Goal: Task Accomplishment & Management: Manage account settings

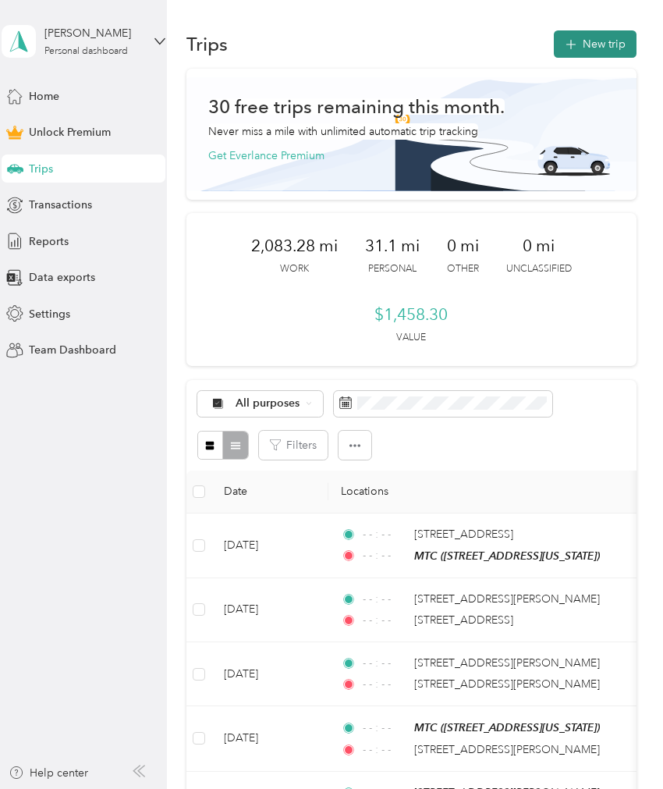
click at [604, 33] on button "New trip" at bounding box center [595, 43] width 83 height 27
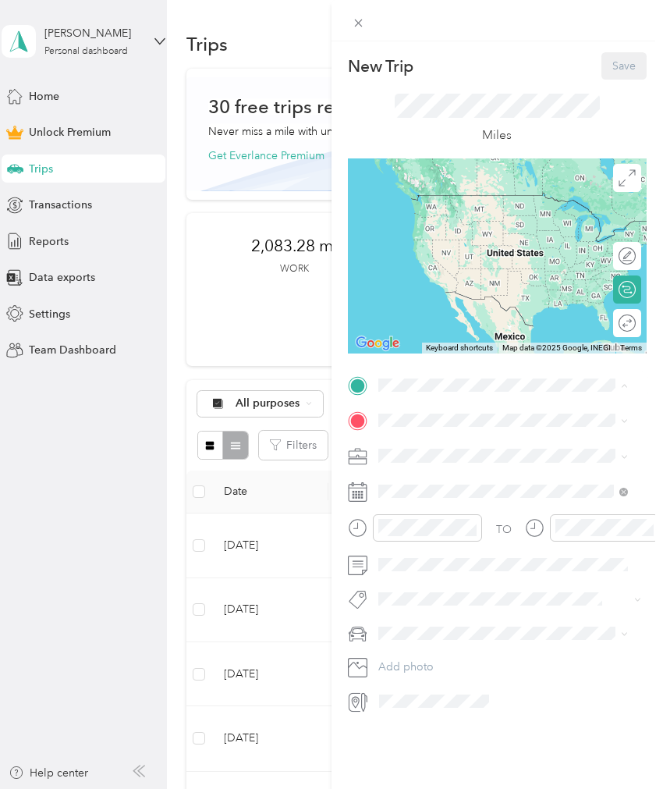
click at [465, 450] on div "MTC [STREET_ADDRESS][US_STATE]" at bounding box center [485, 456] width 156 height 33
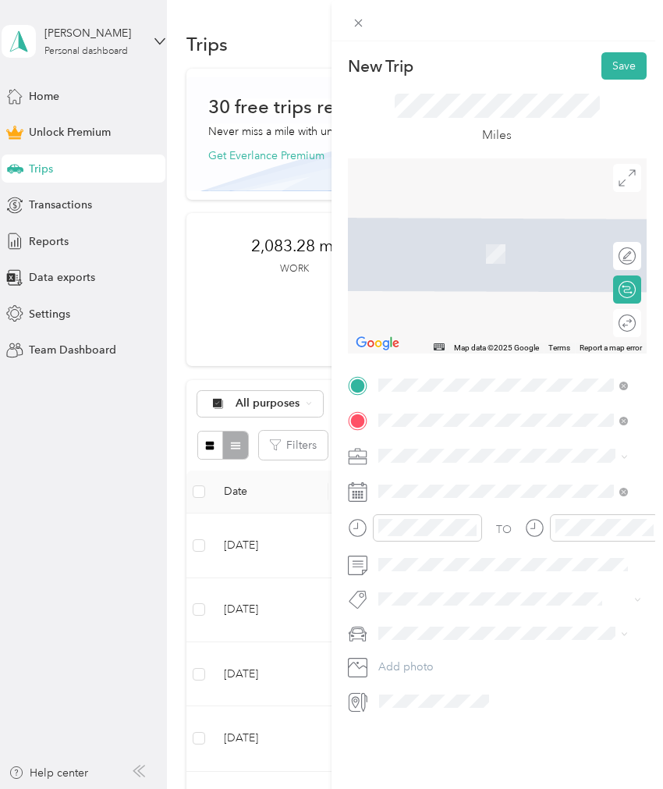
click at [455, 488] on div "[STREET_ADDRESS][US_STATE]" at bounding box center [503, 477] width 239 height 21
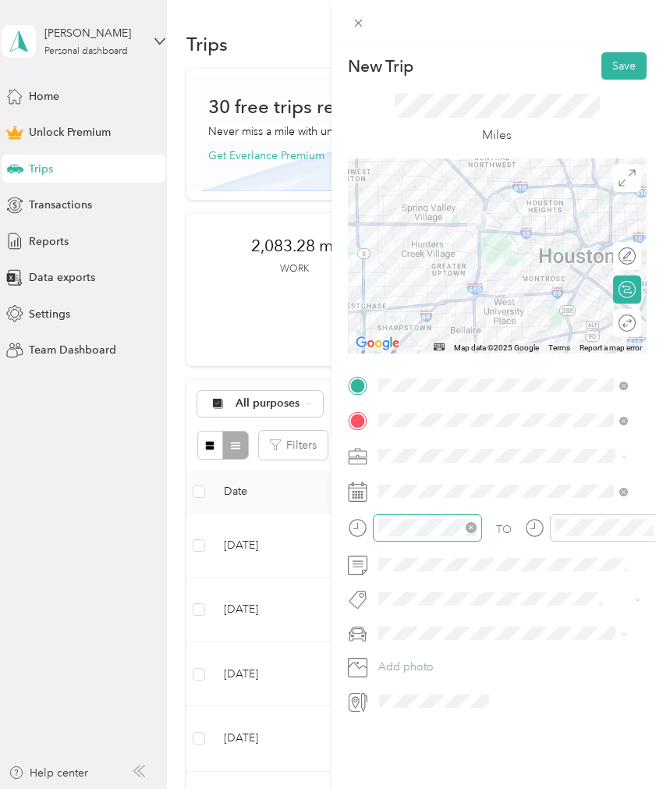
click at [474, 527] on icon "close-circle" at bounding box center [471, 527] width 11 height 11
click at [643, 525] on icon "close-circle" at bounding box center [648, 527] width 11 height 11
click at [612, 65] on button "Save" at bounding box center [624, 65] width 45 height 27
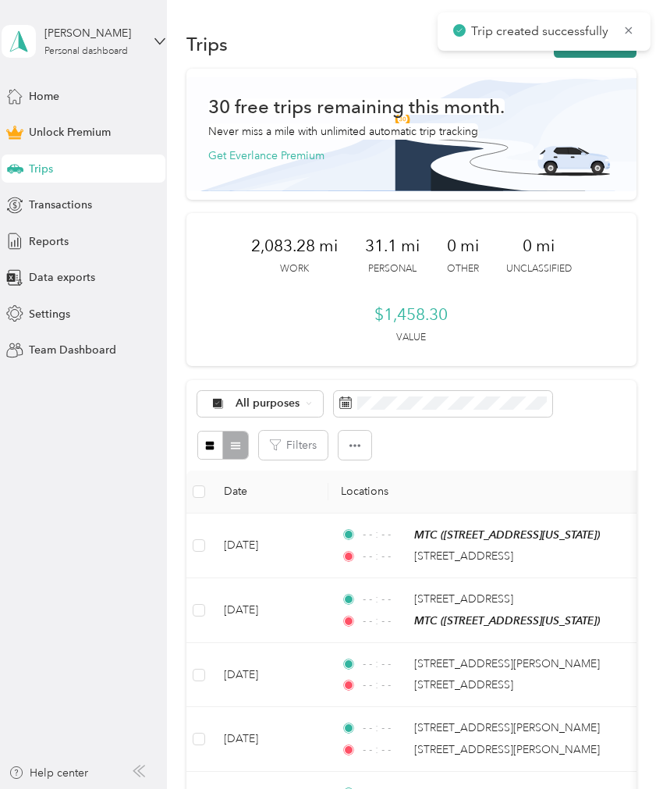
click at [589, 56] on button "New trip" at bounding box center [595, 43] width 83 height 27
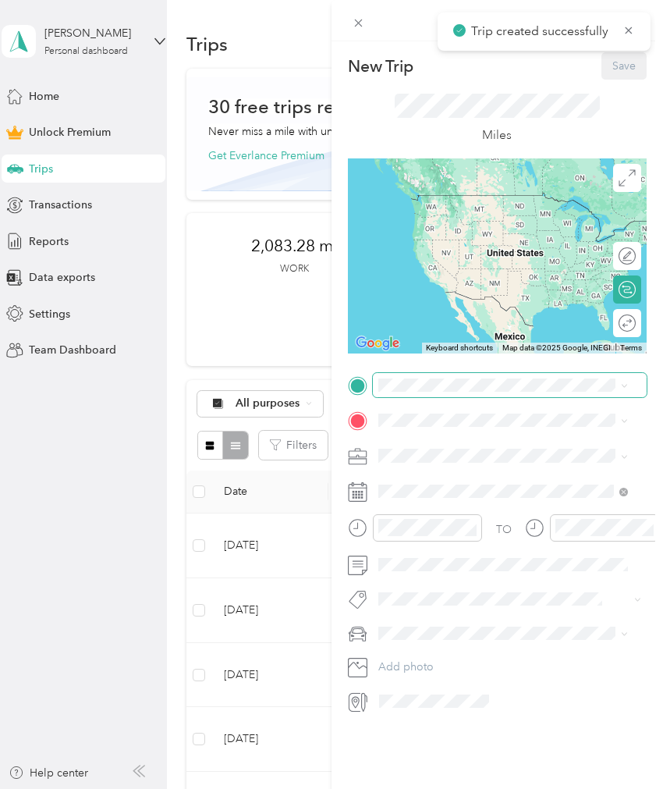
click at [429, 393] on span at bounding box center [510, 385] width 274 height 24
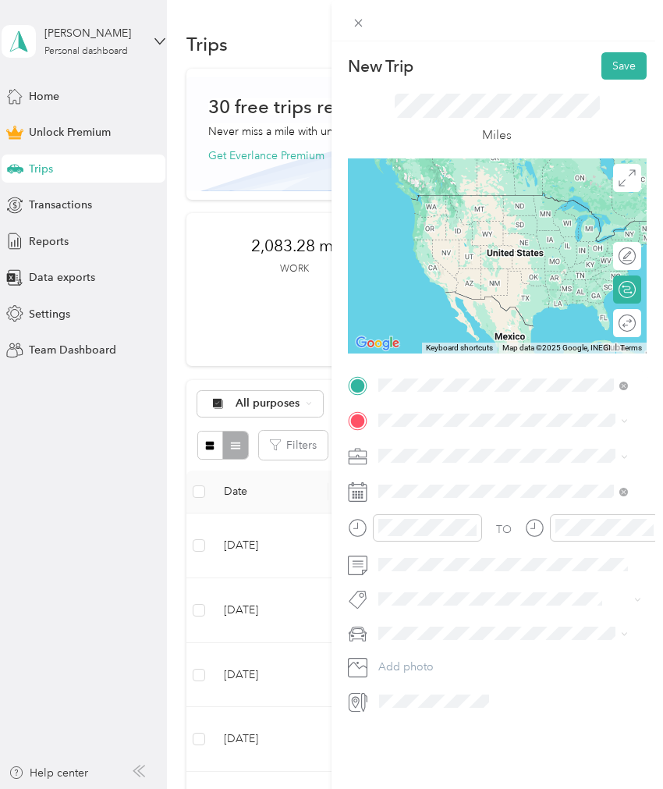
click at [589, 453] on div "[STREET_ADDRESS][US_STATE]" at bounding box center [503, 441] width 239 height 21
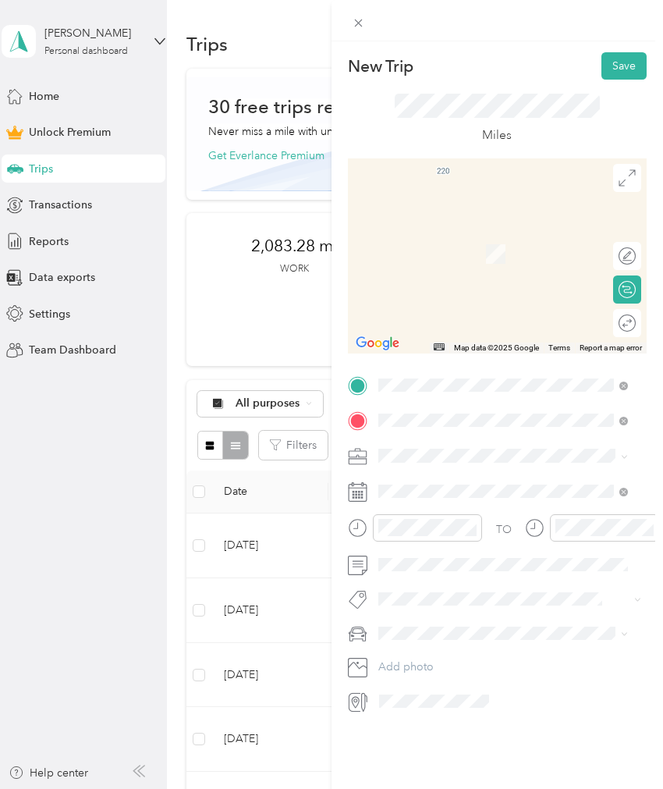
click at [506, 526] on li "[STREET_ADDRESS][US_STATE]" at bounding box center [503, 510] width 261 height 32
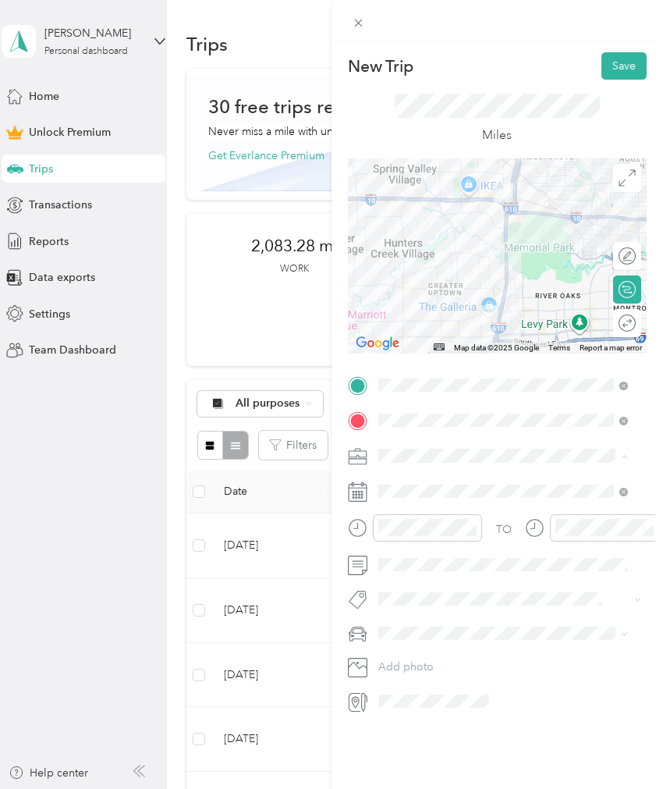
click at [445, 527] on li "Marketing" at bounding box center [503, 537] width 261 height 27
click at [469, 527] on icon "close-circle" at bounding box center [471, 527] width 11 height 11
click at [643, 529] on icon "close-circle" at bounding box center [648, 527] width 11 height 11
drag, startPoint x: 552, startPoint y: 431, endPoint x: 424, endPoint y: 122, distance: 333.4
click at [424, 122] on div "Miles" at bounding box center [497, 119] width 205 height 51
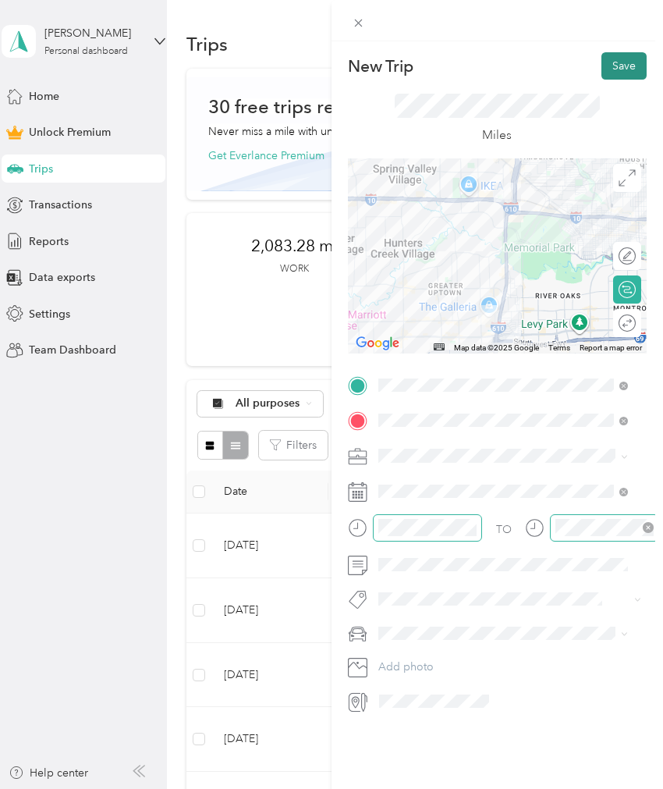
click at [617, 78] on button "Save" at bounding box center [624, 65] width 45 height 27
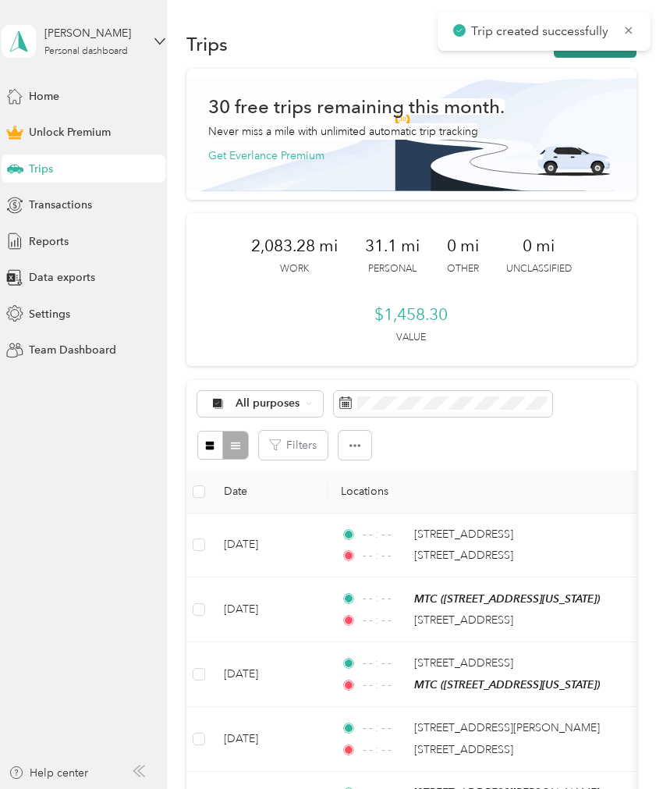
click at [581, 55] on button "New trip" at bounding box center [595, 43] width 83 height 27
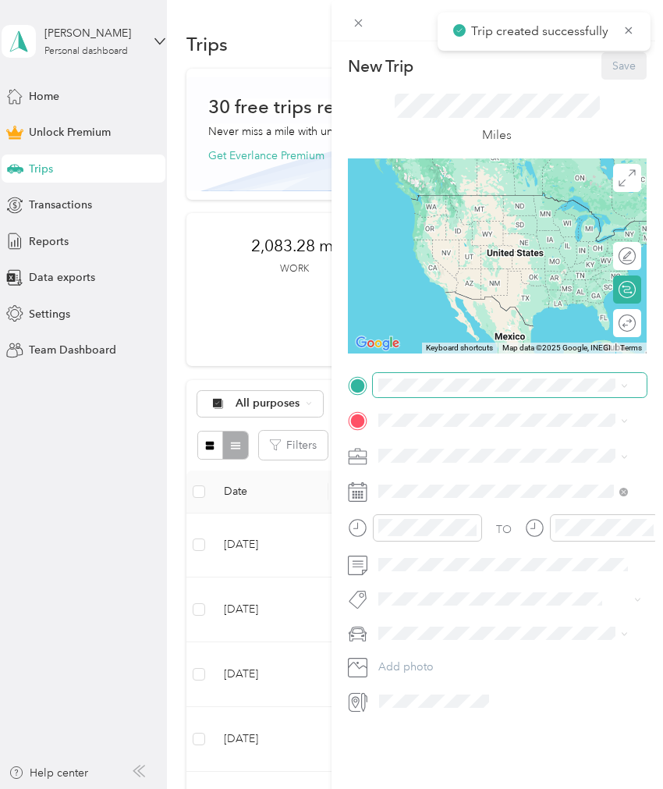
click at [532, 380] on span at bounding box center [510, 385] width 274 height 24
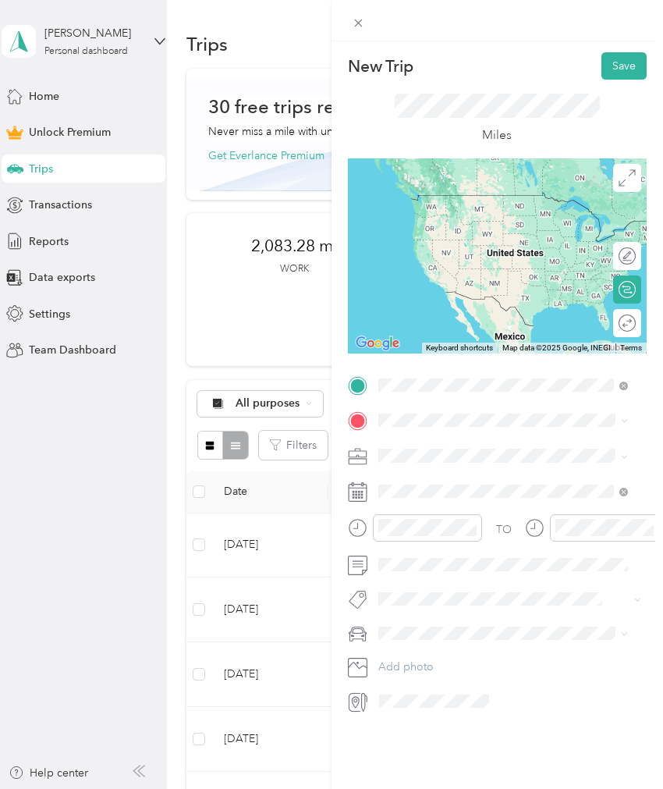
click at [527, 481] on span "[STREET_ADDRESS][US_STATE]" at bounding box center [485, 474] width 156 height 14
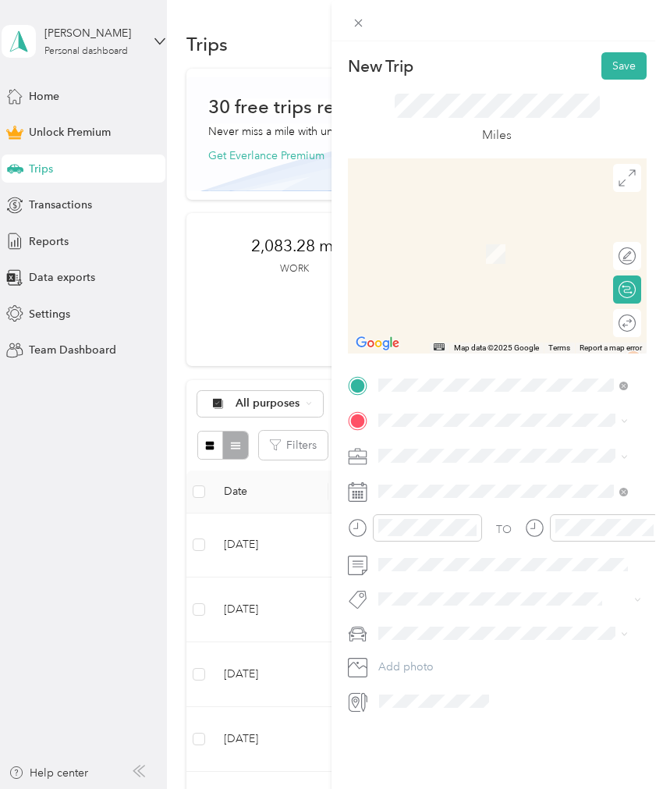
click at [503, 502] on span "[STREET_ADDRESS][US_STATE]" at bounding box center [485, 499] width 156 height 13
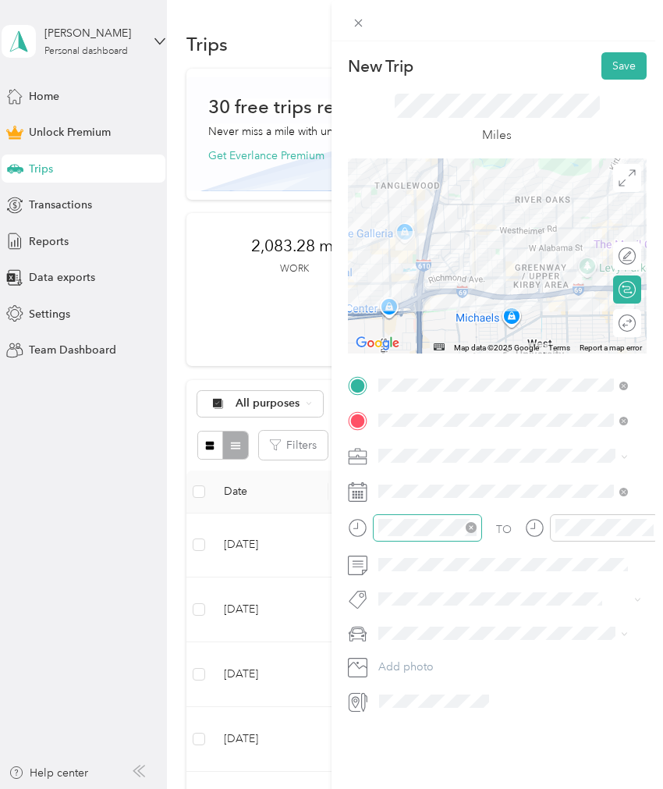
click at [471, 528] on icon "close-circle" at bounding box center [471, 527] width 11 height 11
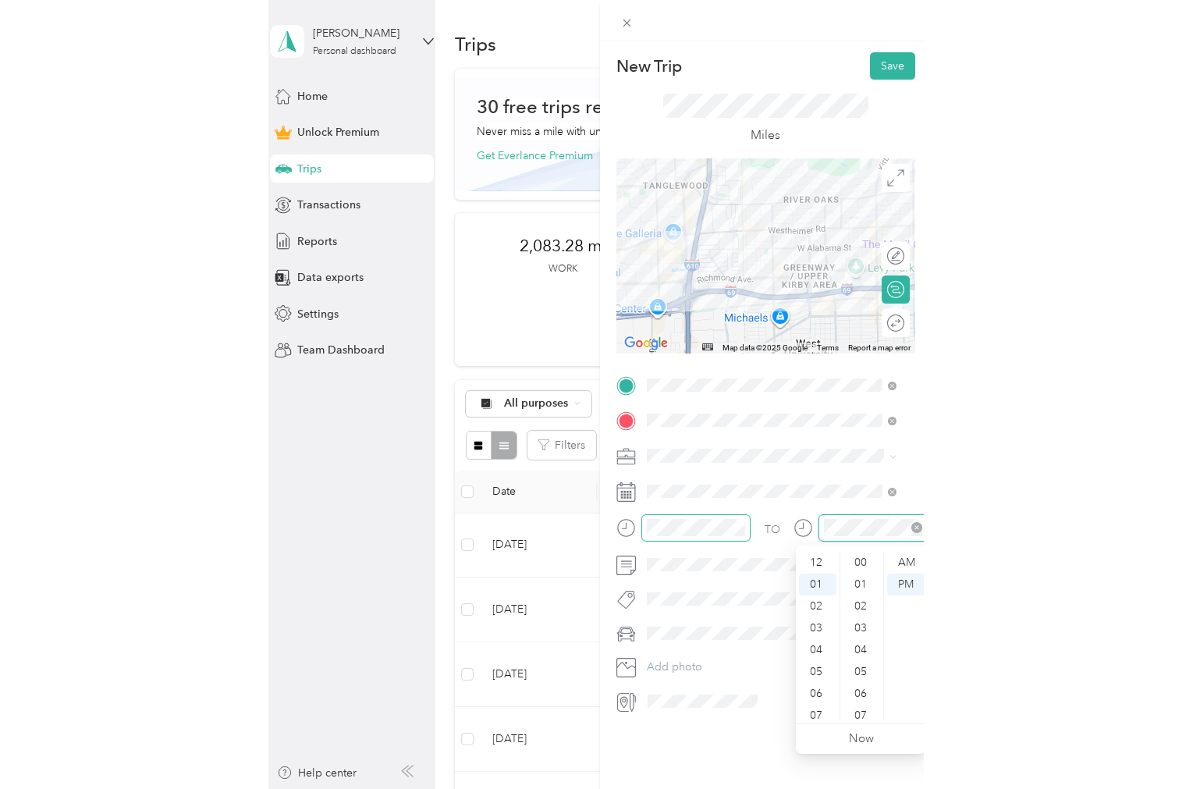
scroll to position [21, 0]
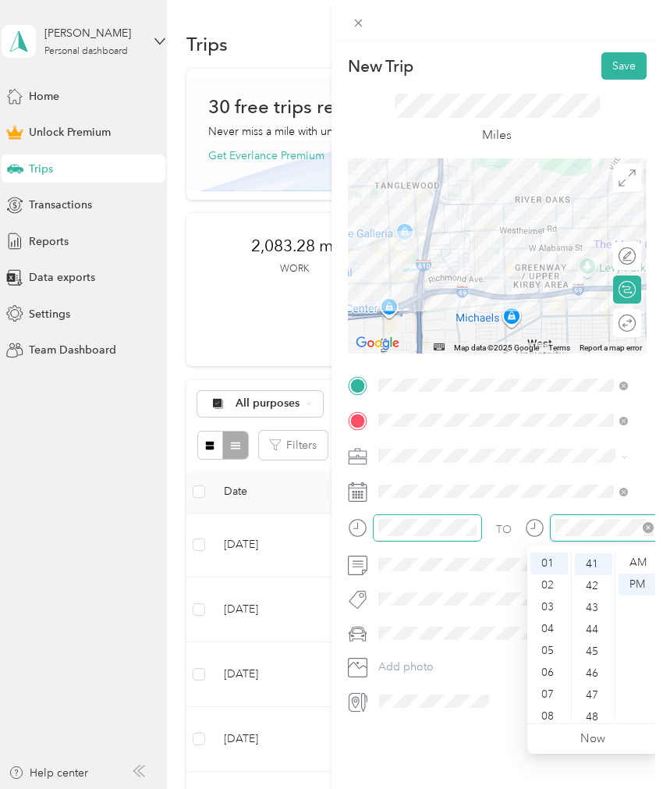
click at [644, 527] on icon "close-circle" at bounding box center [648, 527] width 11 height 11
click at [456, 535] on div "Marketing" at bounding box center [503, 538] width 239 height 16
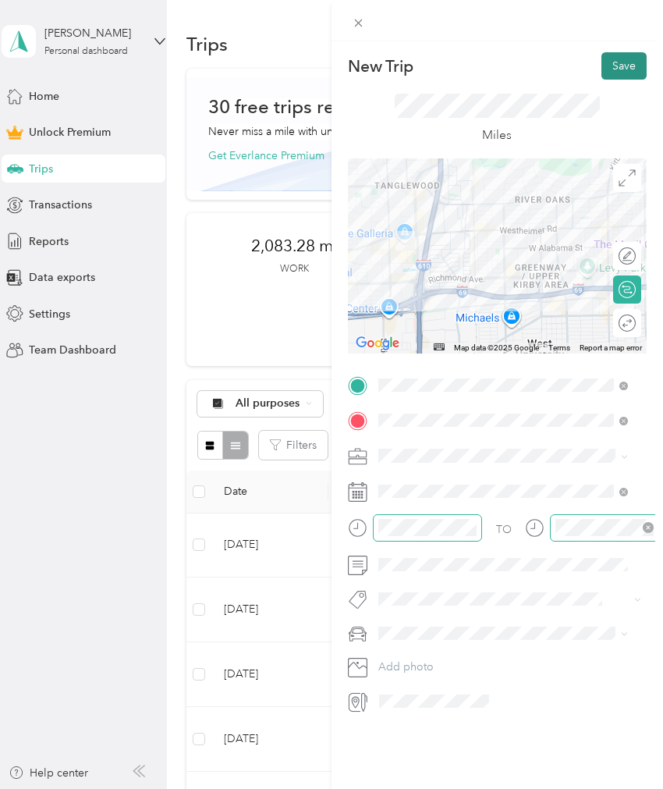
click at [605, 65] on button "Save" at bounding box center [624, 65] width 45 height 27
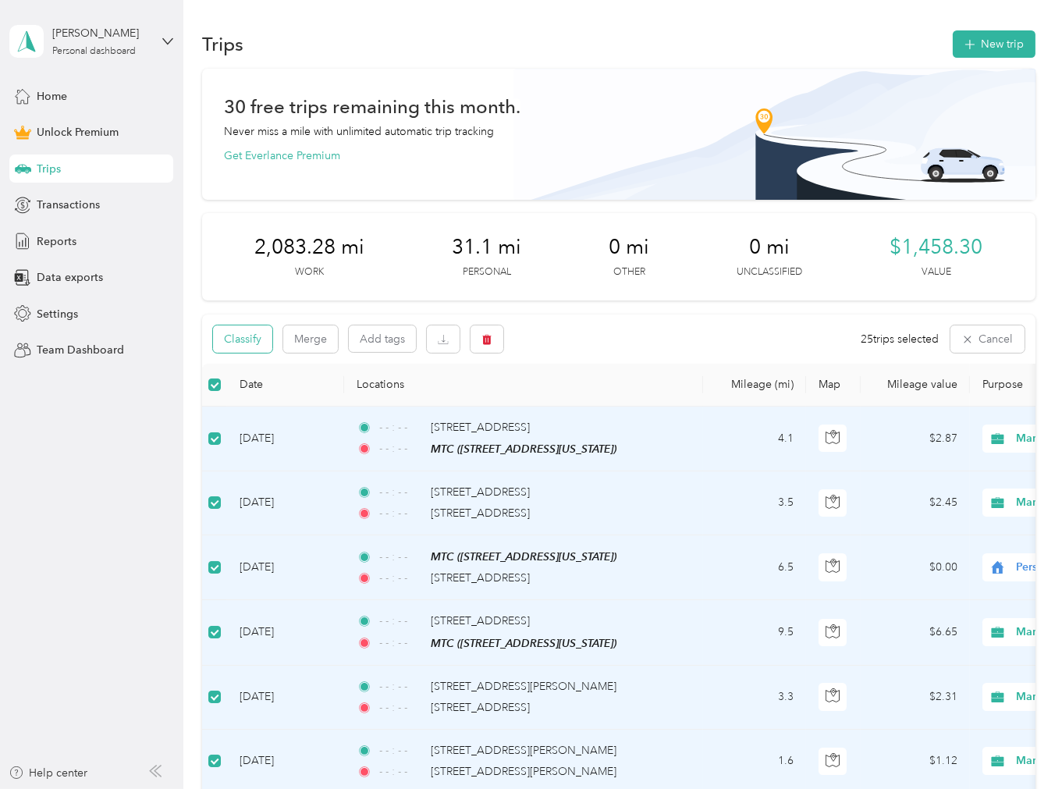
click at [244, 346] on button "Classify" at bounding box center [242, 338] width 59 height 27
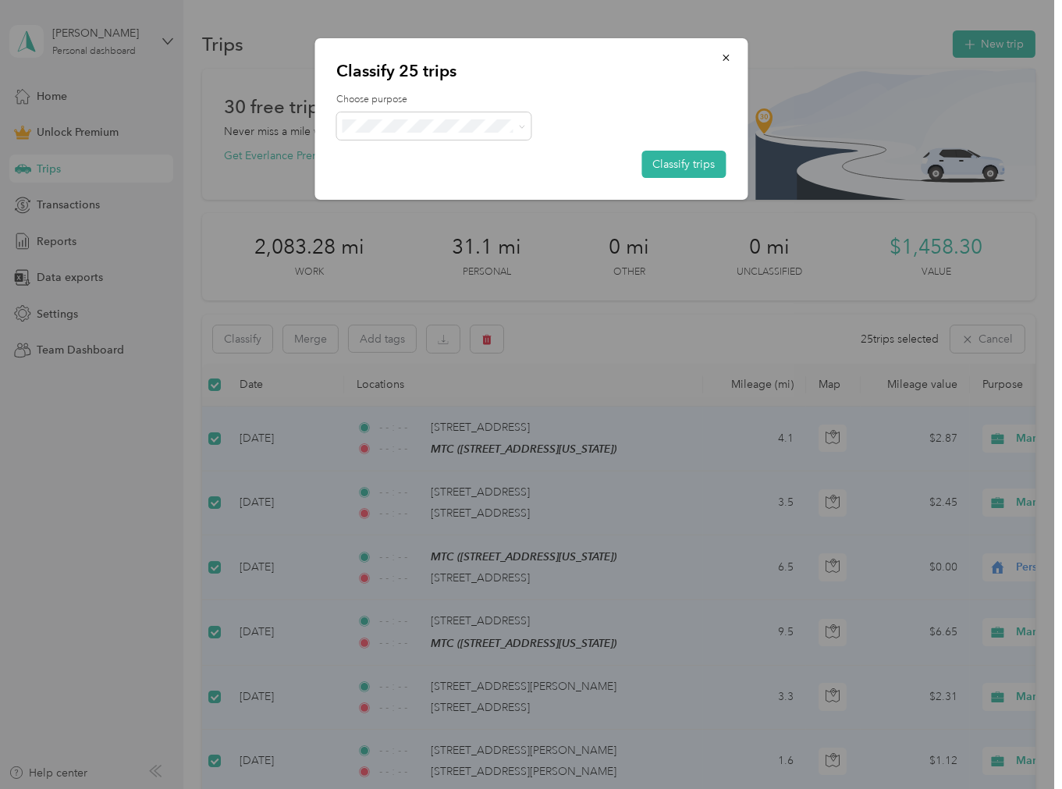
click at [409, 108] on div "Choose purpose Classify trips" at bounding box center [530, 135] width 389 height 85
click at [434, 204] on span "Marketing" at bounding box center [447, 205] width 145 height 16
click at [662, 165] on button "Classify trips" at bounding box center [683, 164] width 84 height 27
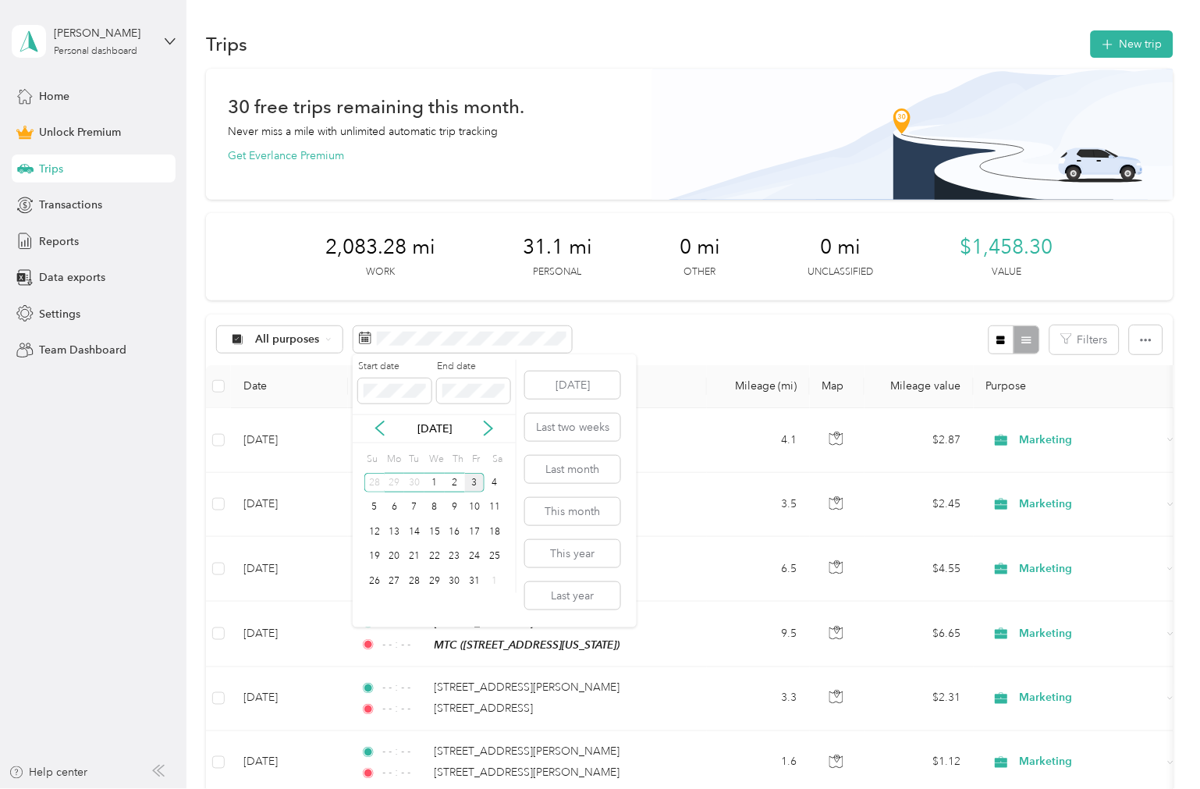
click at [388, 426] on div "[DATE]" at bounding box center [434, 429] width 163 height 16
click at [385, 428] on icon at bounding box center [380, 429] width 16 height 16
click at [385, 433] on icon at bounding box center [380, 429] width 16 height 16
click at [459, 582] on div "28" at bounding box center [455, 581] width 20 height 20
click at [485, 437] on div "[DATE]" at bounding box center [434, 428] width 163 height 29
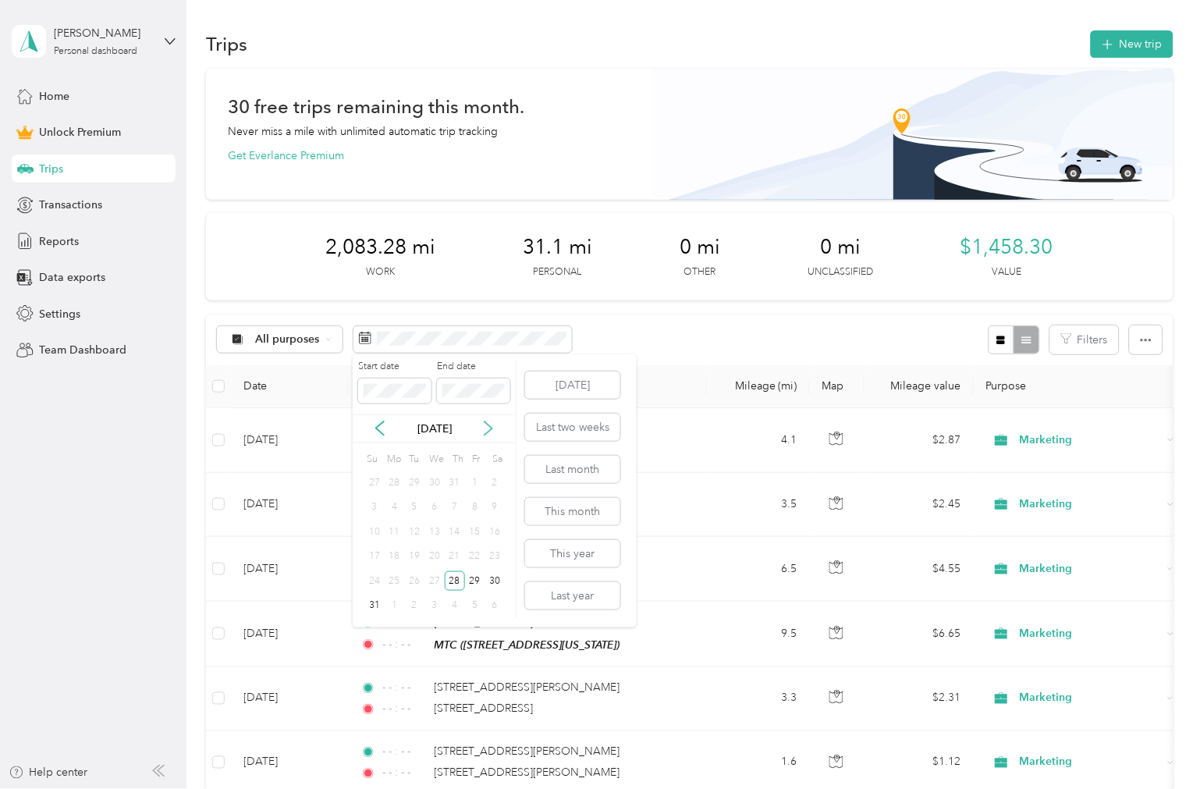
click at [487, 431] on icon at bounding box center [489, 429] width 16 height 16
click at [464, 368] on label "End date" at bounding box center [473, 367] width 73 height 14
click at [549, 385] on button "[DATE]" at bounding box center [572, 384] width 95 height 27
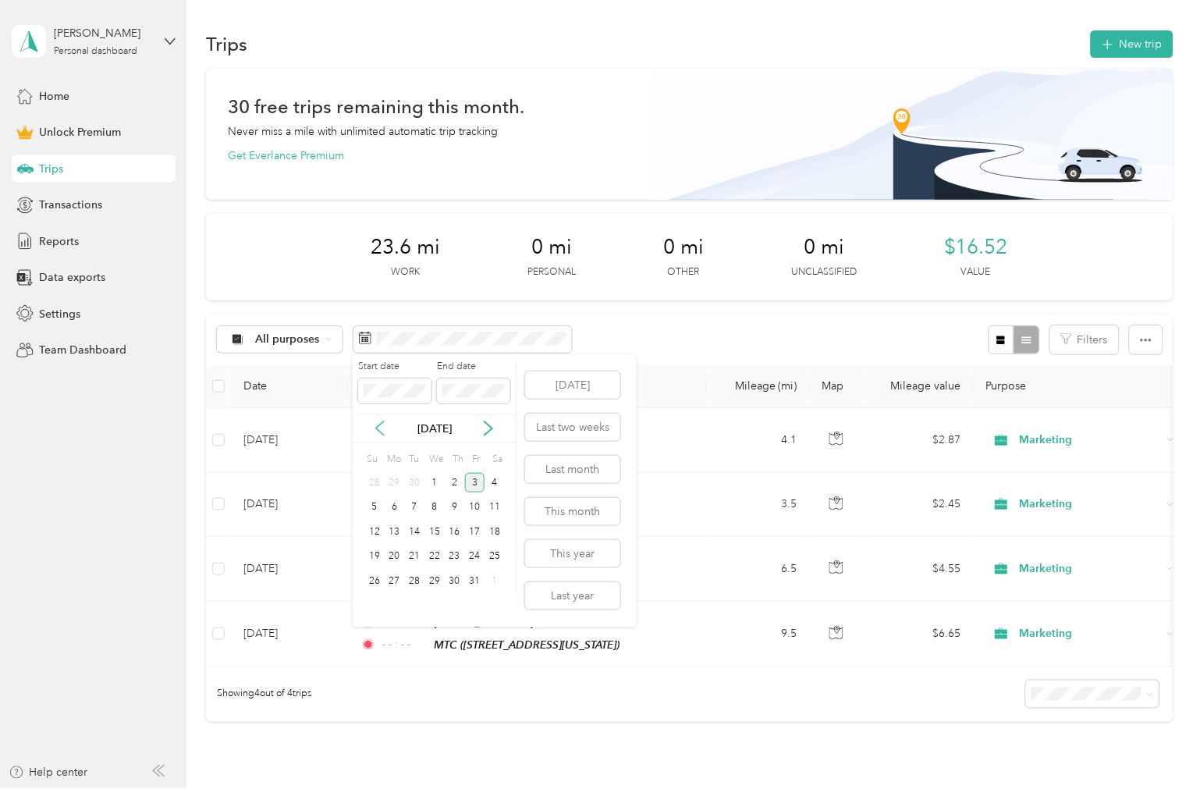
click at [381, 426] on icon at bounding box center [380, 429] width 16 height 16
click at [446, 581] on div "28" at bounding box center [455, 581] width 20 height 20
click at [411, 433] on p "[DATE]" at bounding box center [435, 429] width 66 height 16
click at [488, 431] on icon at bounding box center [489, 428] width 8 height 14
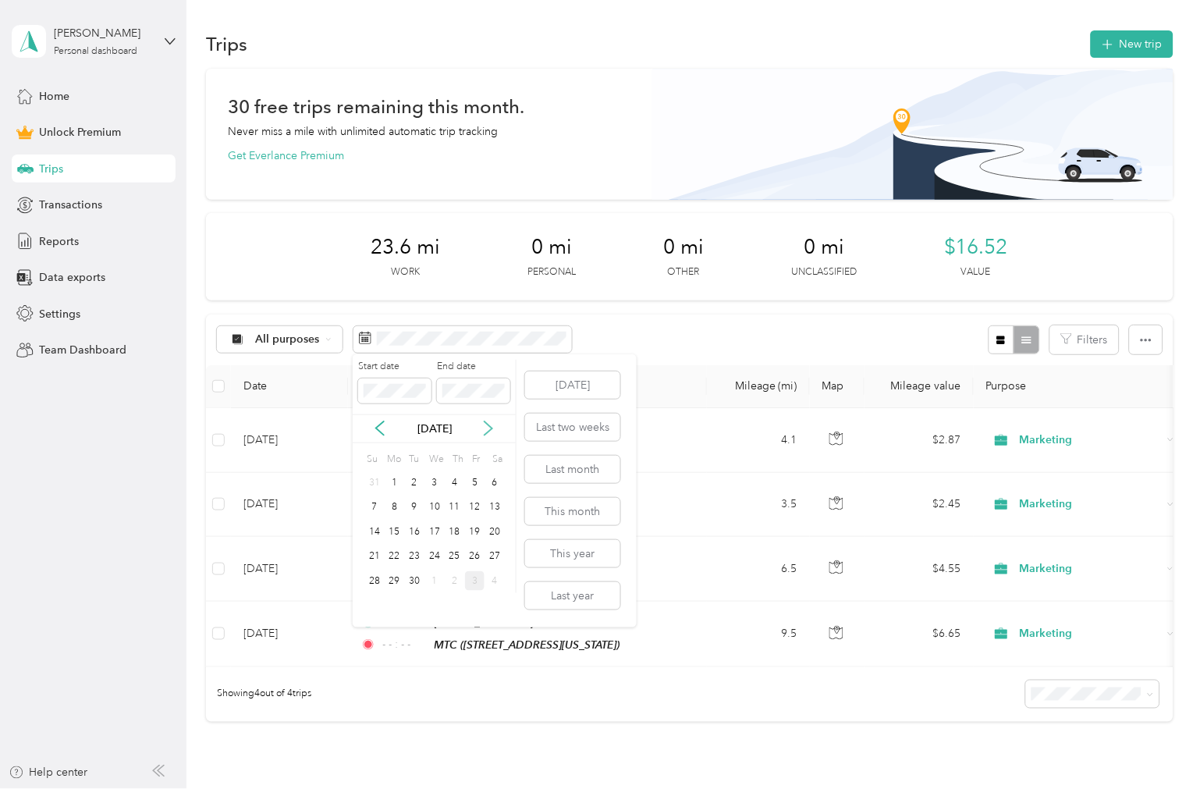
click at [488, 430] on icon at bounding box center [489, 429] width 16 height 16
click at [427, 428] on p "[DATE]" at bounding box center [435, 429] width 66 height 16
click at [478, 480] on div "3" at bounding box center [475, 483] width 20 height 20
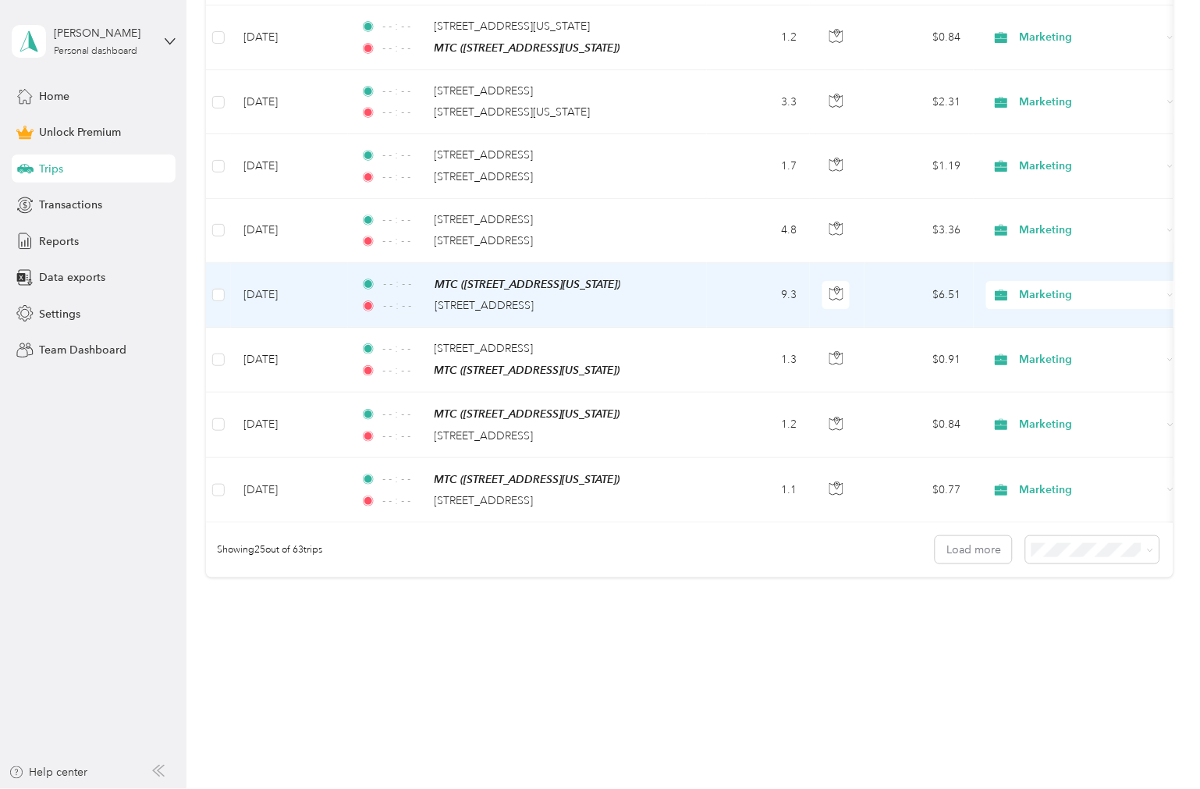
scroll to position [1507, 0]
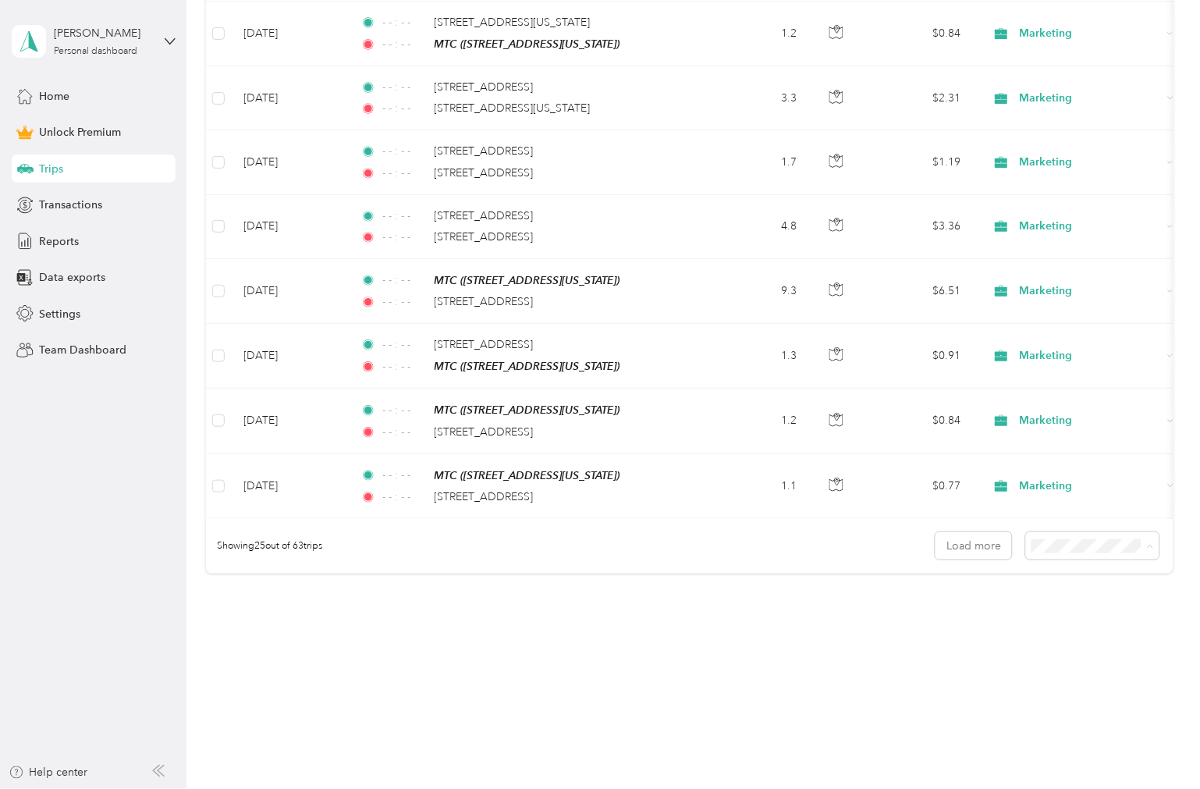
click at [662, 625] on span "100 per load" at bounding box center [1064, 629] width 64 height 13
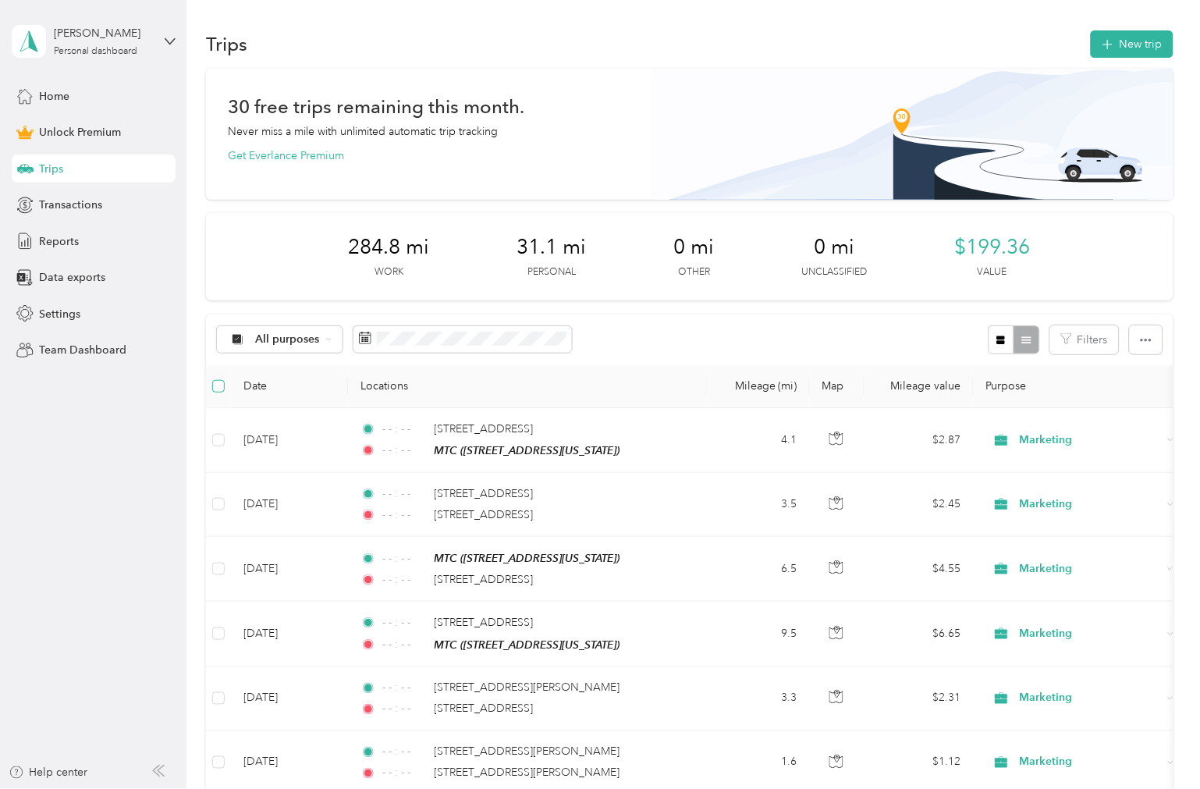
click at [218, 392] on label at bounding box center [218, 386] width 12 height 17
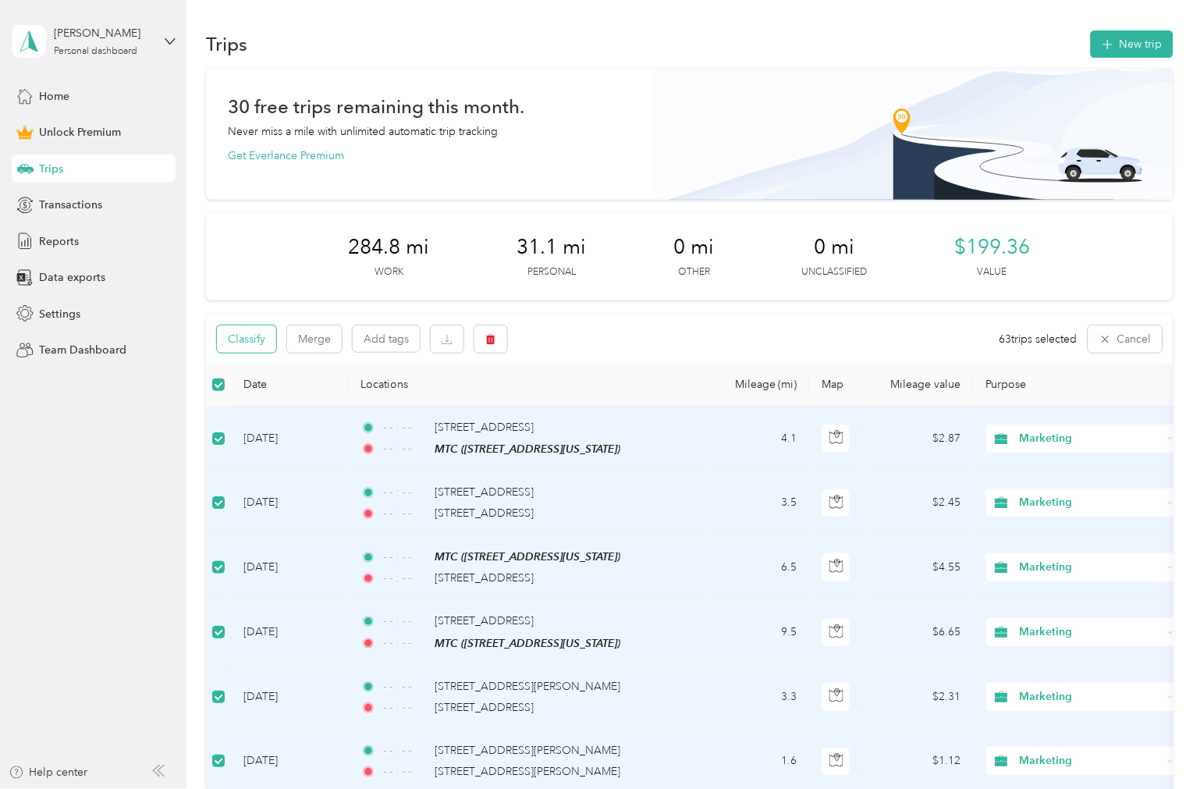
click at [235, 338] on button "Classify" at bounding box center [246, 338] width 59 height 27
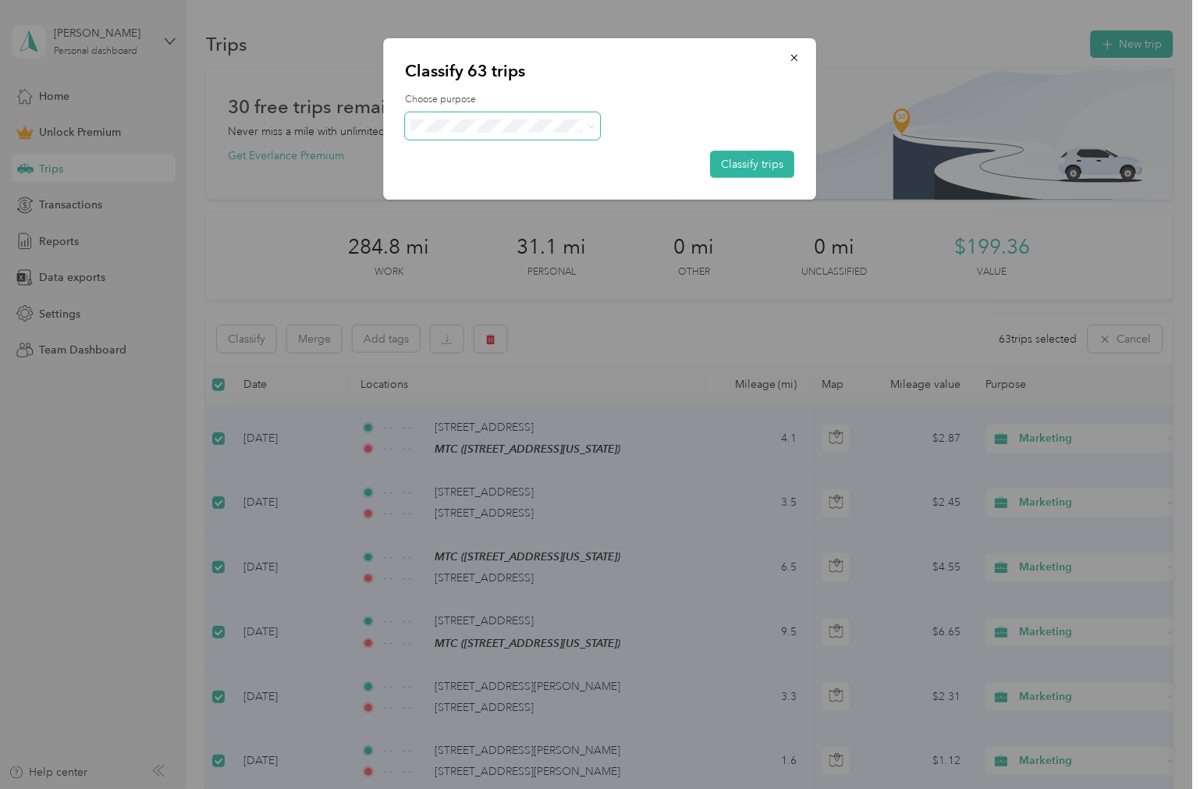
click at [571, 134] on span at bounding box center [503, 125] width 195 height 27
click at [459, 201] on span "Marketing" at bounding box center [508, 209] width 128 height 16
click at [662, 158] on button "Classify trips" at bounding box center [753, 164] width 84 height 27
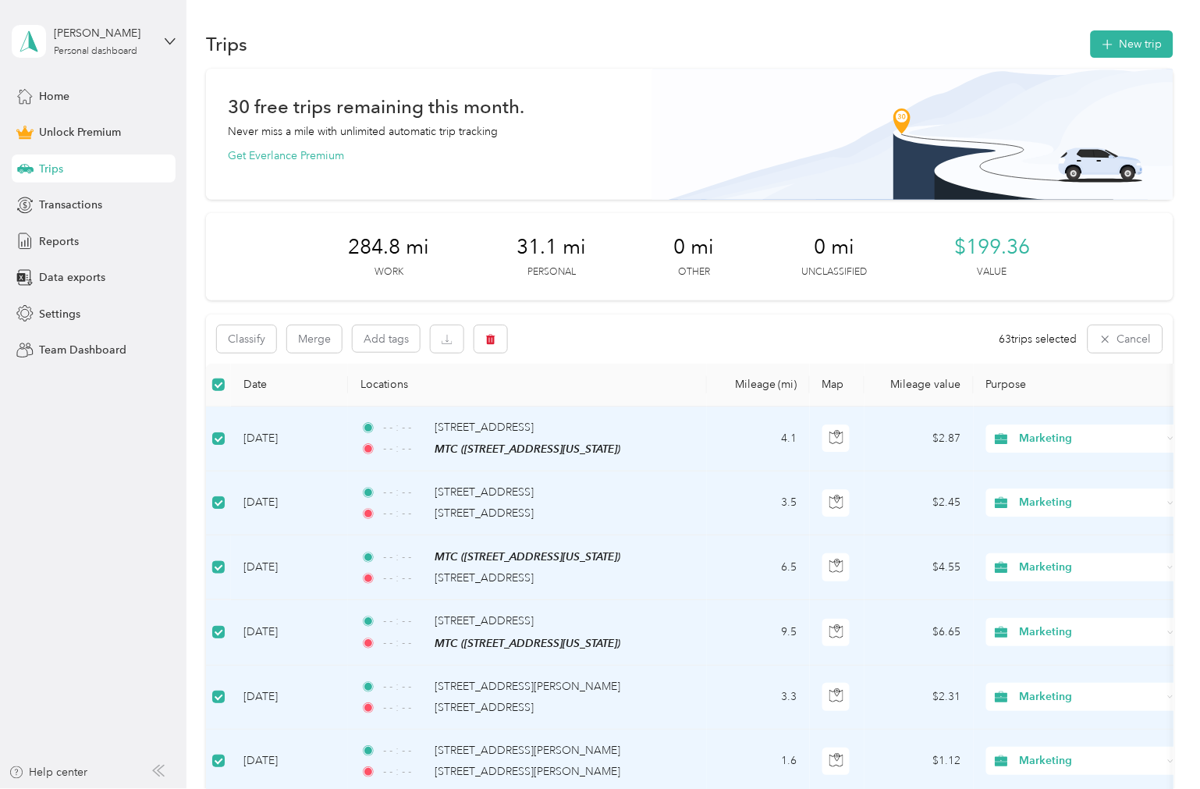
click at [576, 339] on div "Classify Merge Add tags 63 trips selected Cancel" at bounding box center [690, 338] width 968 height 49
click at [455, 345] on button "button" at bounding box center [447, 338] width 33 height 27
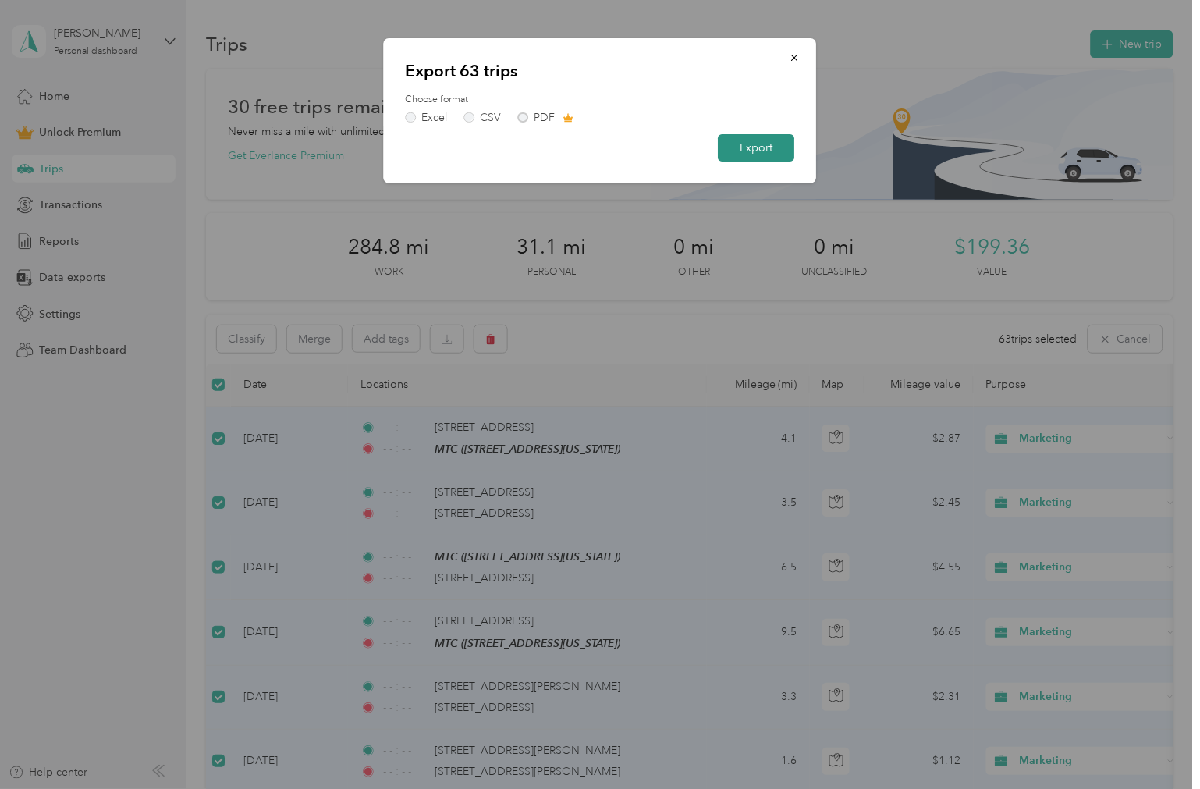
click at [662, 150] on button "Export" at bounding box center [757, 147] width 76 height 27
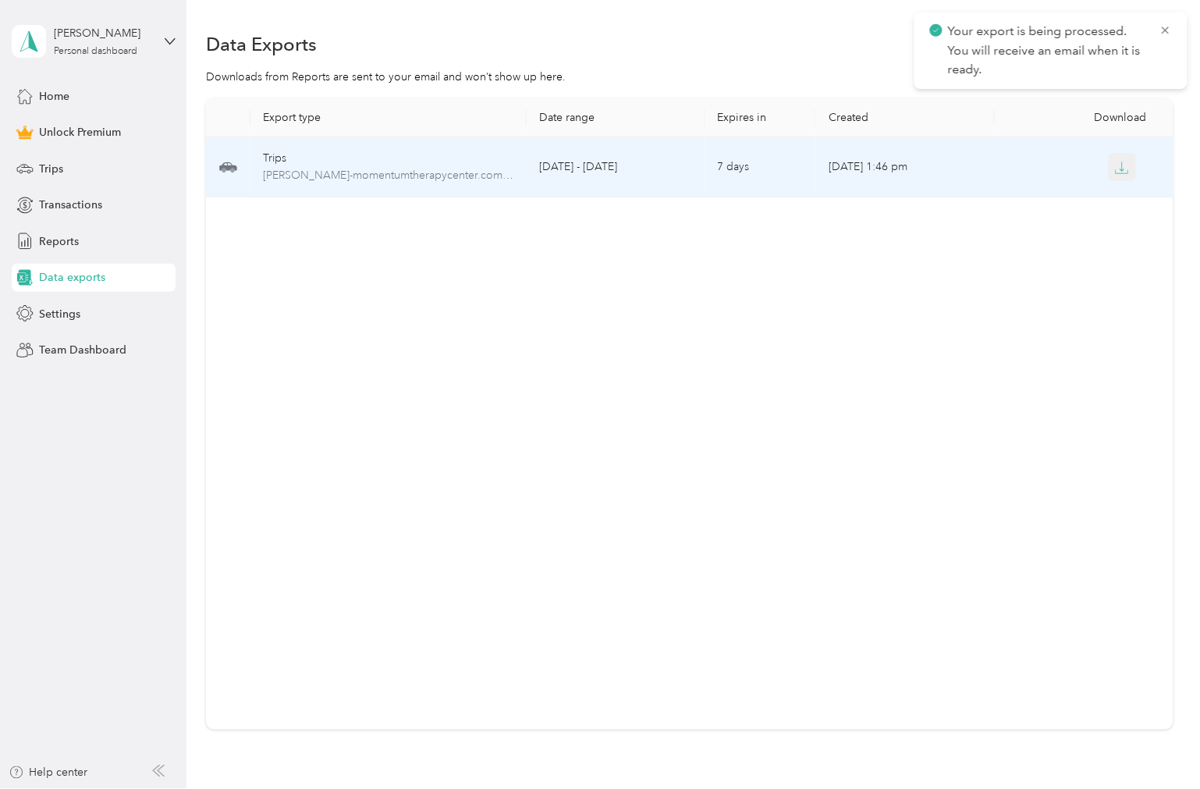
click at [662, 157] on button "button" at bounding box center [1123, 167] width 28 height 28
